Goal: Communication & Community: Ask a question

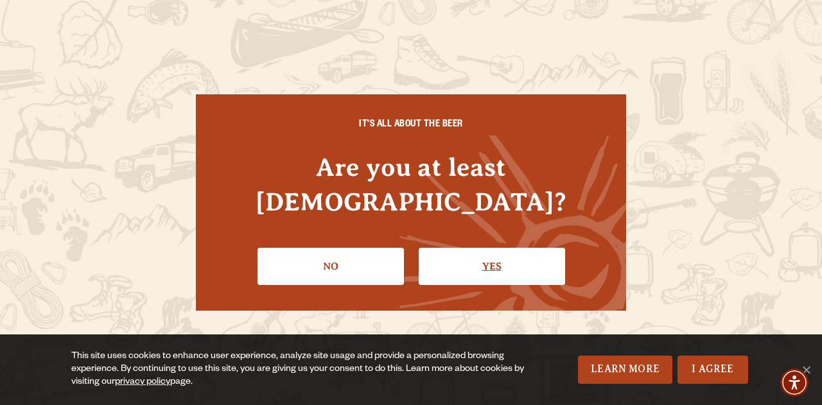
click at [513, 248] on link "Yes" at bounding box center [492, 266] width 146 height 37
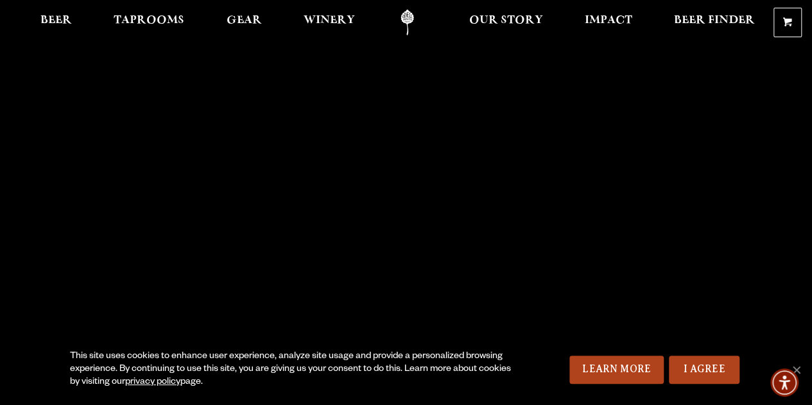
scroll to position [4, 0]
click at [478, 22] on span "Our Story" at bounding box center [506, 21] width 74 height 10
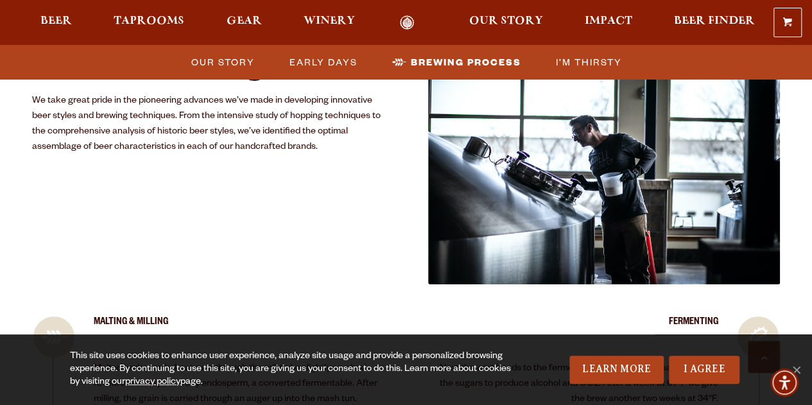
scroll to position [2317, 0]
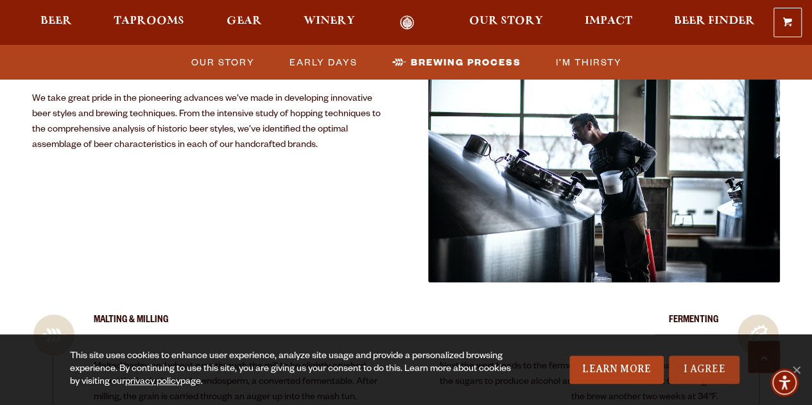
click at [688, 371] on link "I Agree" at bounding box center [704, 370] width 71 height 28
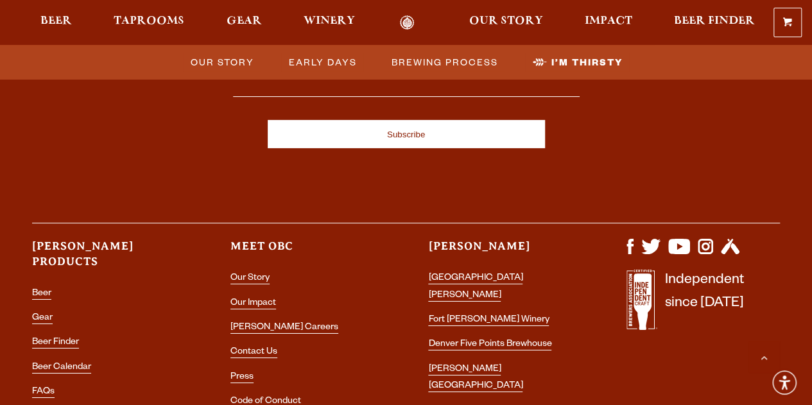
scroll to position [4510, 0]
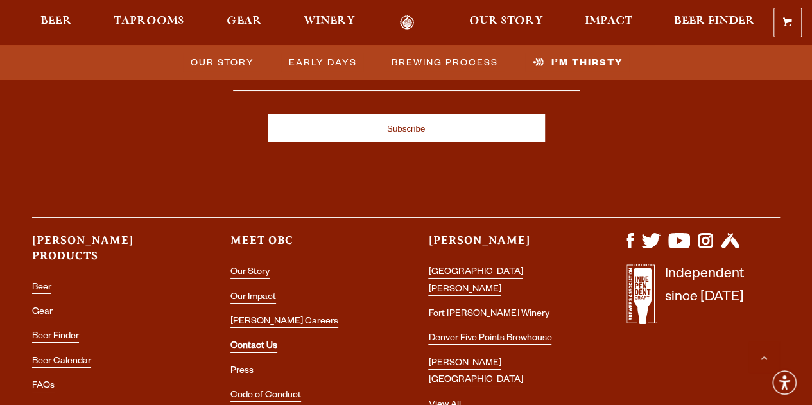
click at [261, 342] on link "Contact Us" at bounding box center [254, 348] width 47 height 12
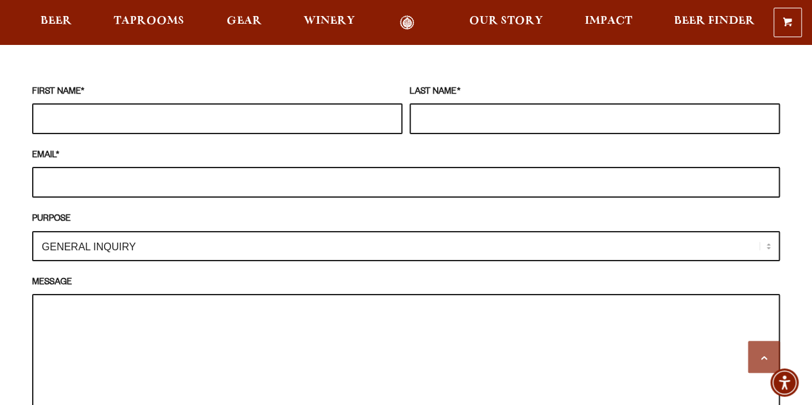
scroll to position [1160, 0]
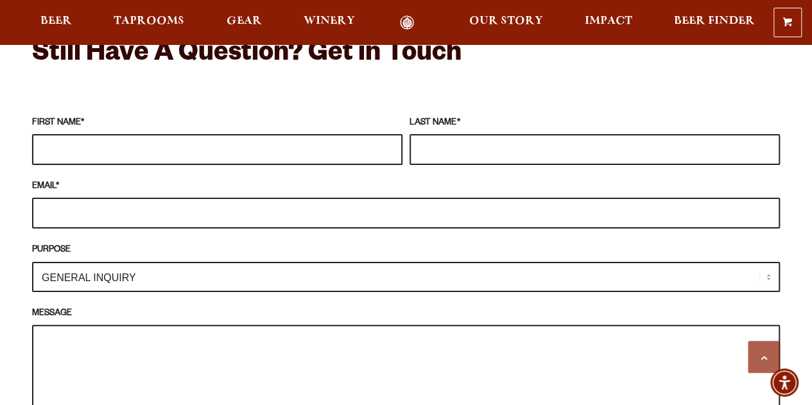
click at [182, 134] on input "FIRST NAME *" at bounding box center [217, 149] width 371 height 31
type input "[PERSON_NAME]"
type input "Epplen"
type input "[PERSON_NAME][EMAIL_ADDRESS][DOMAIN_NAME]"
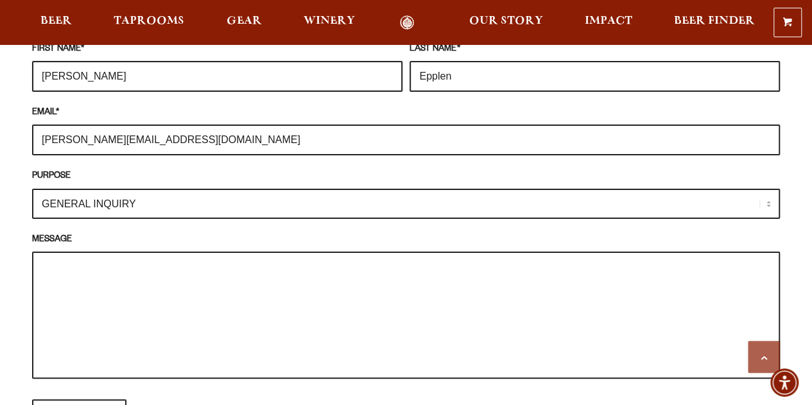
scroll to position [1261, 0]
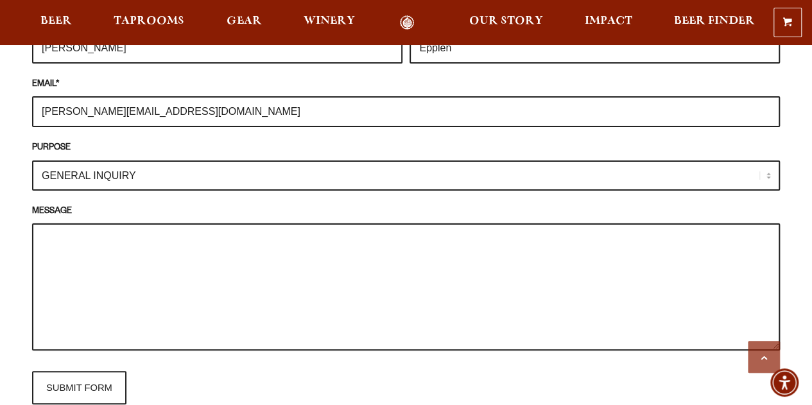
click at [196, 257] on textarea "MESSAGE" at bounding box center [406, 286] width 748 height 127
paste textarea "Hello [PERSON_NAME], My name is [PERSON_NAME] from the German Hop growers assoc…"
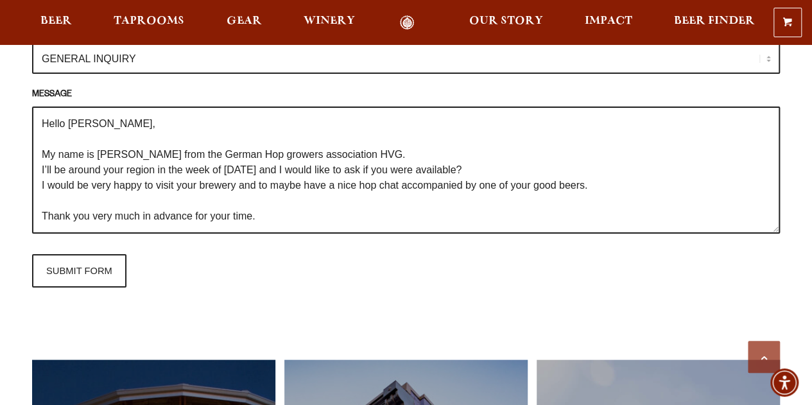
scroll to position [1379, 0]
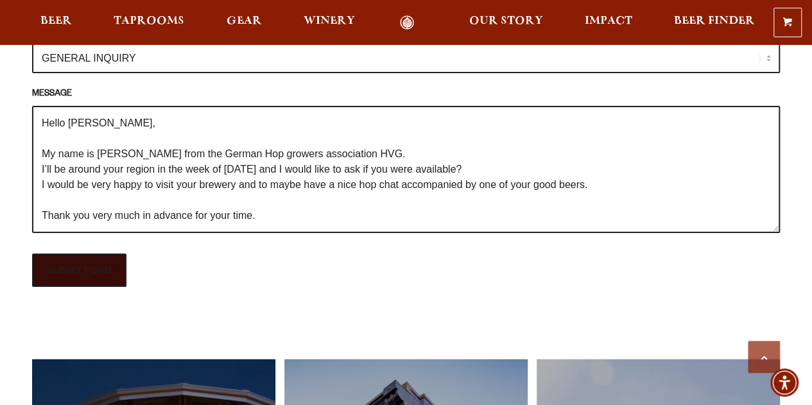
type textarea "Hello [PERSON_NAME], My name is [PERSON_NAME] from the German Hop growers assoc…"
click at [82, 260] on input "SUBMIT FORM" at bounding box center [79, 270] width 94 height 33
type input "Sending"
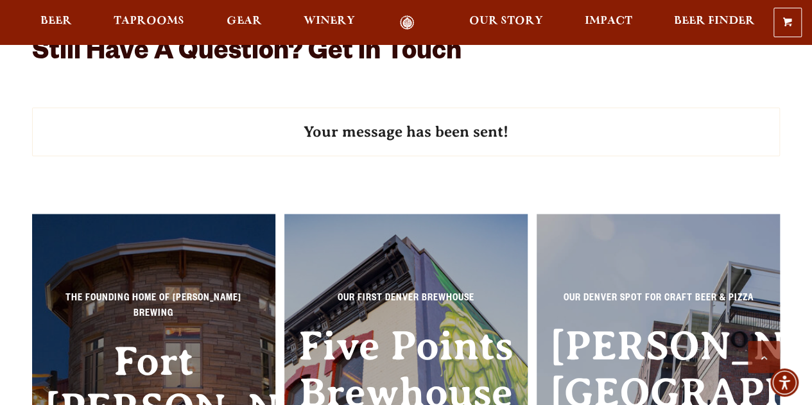
scroll to position [1160, 0]
